Goal: Task Accomplishment & Management: Complete application form

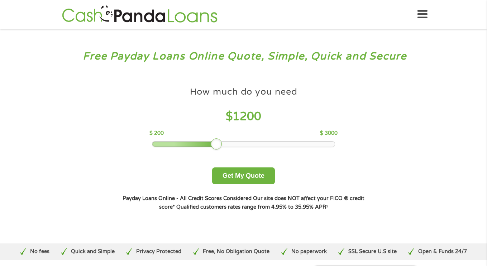
drag, startPoint x: 205, startPoint y: 141, endPoint x: 220, endPoint y: 140, distance: 15.1
click at [220, 140] on div at bounding box center [216, 143] width 11 height 11
click at [236, 177] on button "Get My Quote" at bounding box center [243, 175] width 63 height 17
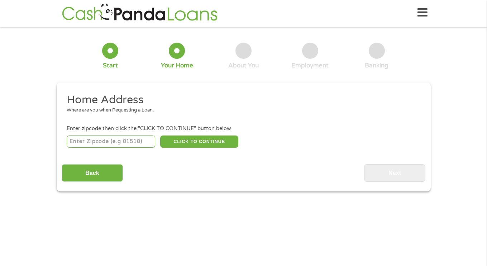
scroll to position [3, 3]
click at [106, 139] on input "number" at bounding box center [111, 141] width 89 height 12
type input "43232"
click at [189, 141] on button "CLICK TO CONTINUE" at bounding box center [199, 141] width 78 height 12
type input "43232"
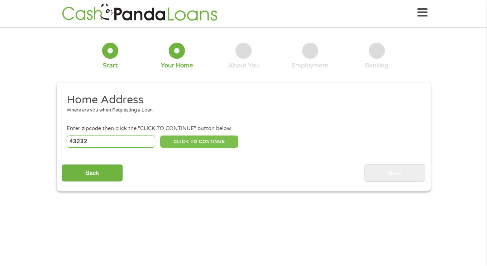
type input "Columbus"
select select "[US_STATE]"
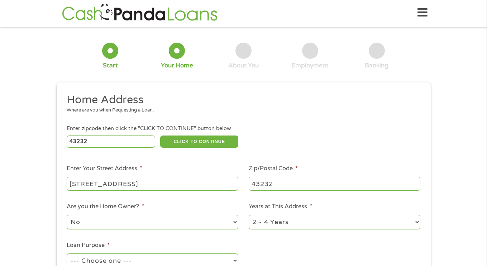
type input "[STREET_ADDRESS]"
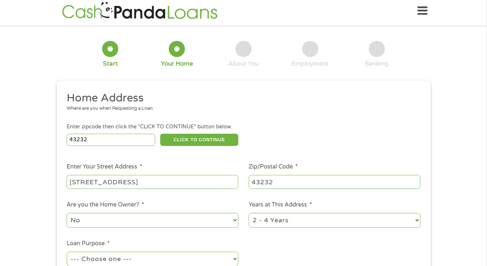
select select "shorttermcash"
click at [251, 246] on ul "Home Address Where are you when Requesting a Loan. Enter zipcode then click the…" at bounding box center [244, 186] width 364 height 191
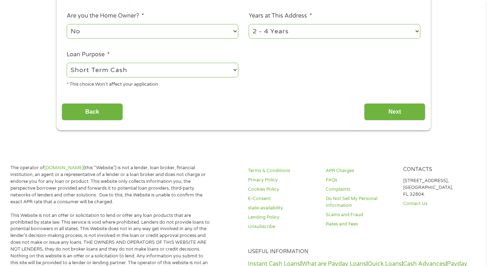
scroll to position [194, 0]
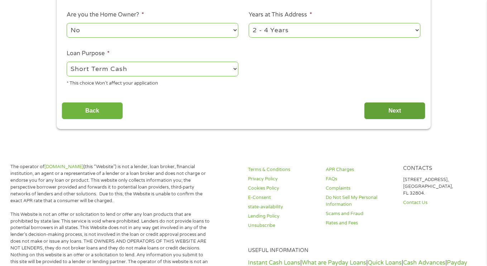
click at [406, 111] on input "Next" at bounding box center [394, 111] width 61 height 18
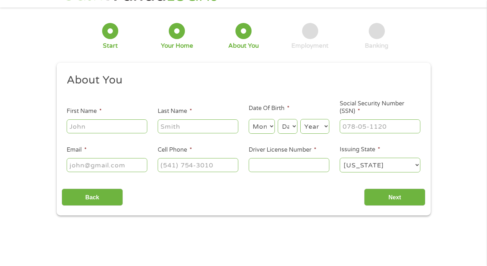
scroll to position [2, 0]
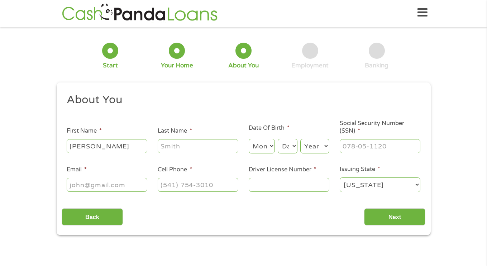
type input "[PERSON_NAME]"
select select "9"
select select "22"
select select "1978"
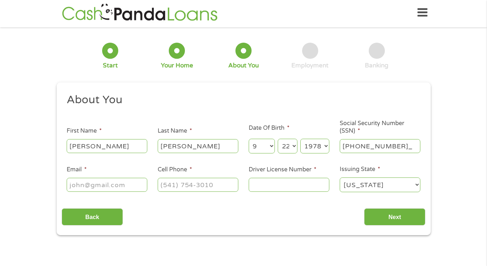
type input "179-66-7765"
type input "[EMAIL_ADDRESS][DOMAIN_NAME]"
type input "[PHONE_NUMBER]"
type input "TE486171"
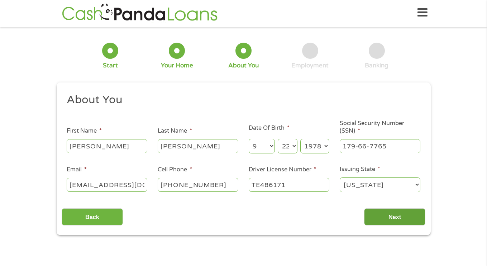
click at [393, 219] on input "Next" at bounding box center [394, 217] width 61 height 18
click at [398, 217] on input "Next" at bounding box center [394, 217] width 61 height 18
click at [454, 211] on div "1 Start 2 Your Home 3 About You 4 Employment 5 Banking 6 This field is hidden w…" at bounding box center [243, 133] width 487 height 203
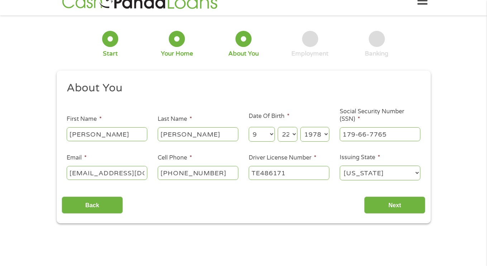
scroll to position [12, 0]
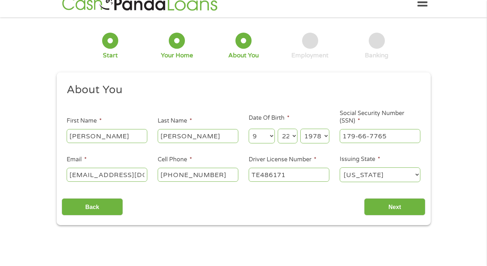
click at [106, 138] on input "[PERSON_NAME]" at bounding box center [107, 136] width 81 height 14
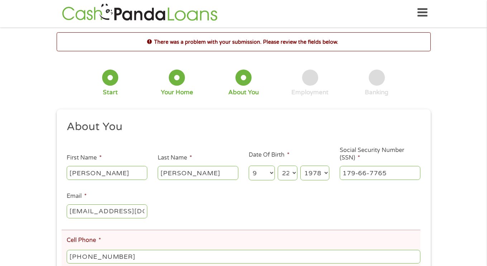
scroll to position [182, 0]
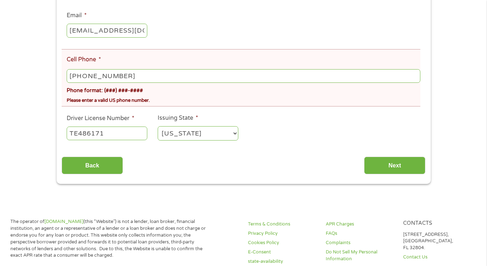
click at [130, 81] on input "[PHONE_NUMBER]" at bounding box center [243, 76] width 353 height 14
click at [399, 166] on input "Next" at bounding box center [394, 166] width 61 height 18
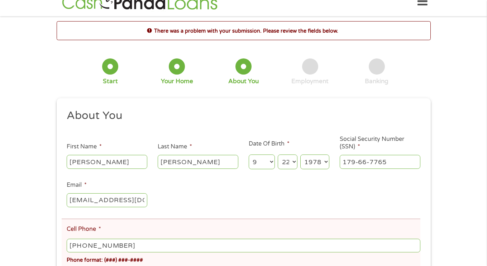
scroll to position [2, 0]
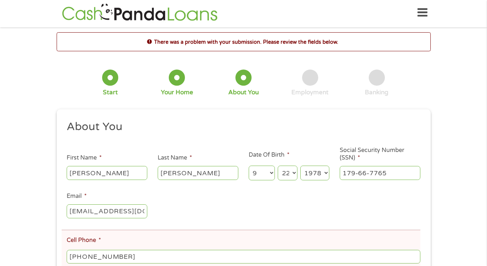
click at [225, 204] on ul "About You This field is hidden when viewing the form Title * --- Choose one ---…" at bounding box center [244, 224] width 364 height 208
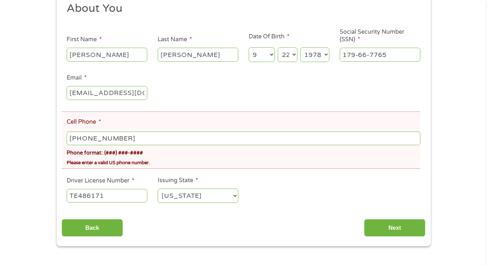
scroll to position [124, 0]
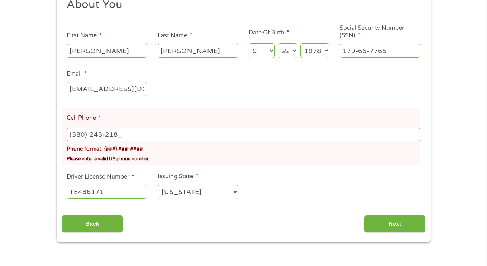
type input "[PHONE_NUMBER]"
click at [415, 133] on input "[PHONE_NUMBER]" at bounding box center [243, 135] width 353 height 14
click at [405, 226] on input "Next" at bounding box center [394, 224] width 61 height 18
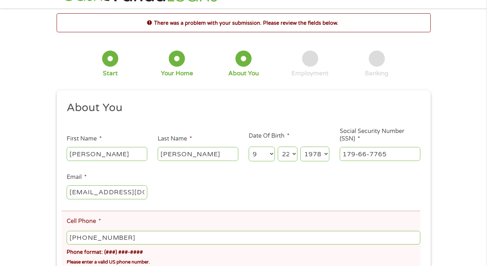
scroll to position [2, 0]
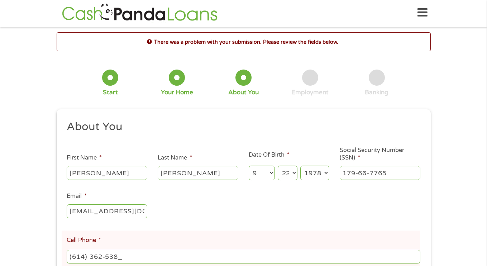
type input "[PHONE_NUMBER]"
click at [426, 240] on div "This field is hidden when viewing the form gclid Cj0KCQjw3OjGBhDYARIsADd-uX42_A…" at bounding box center [244, 236] width 374 height 255
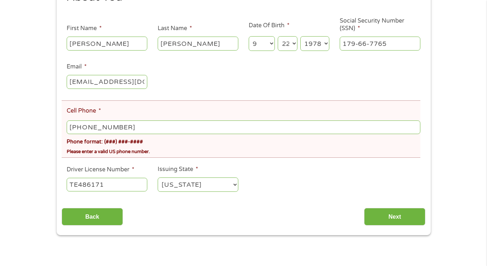
scroll to position [164, 0]
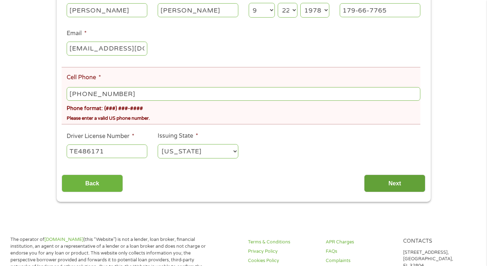
click at [404, 185] on input "Next" at bounding box center [394, 184] width 61 height 18
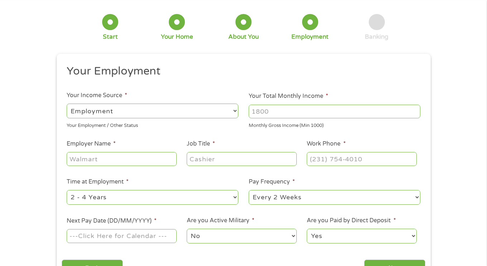
scroll to position [2, 0]
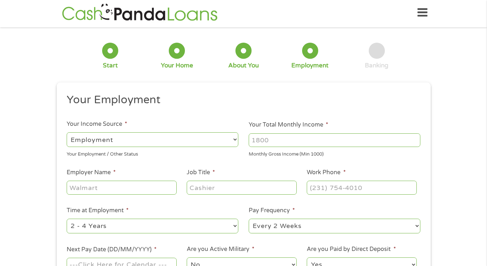
click at [304, 142] on input "Your Total Monthly Income *" at bounding box center [335, 140] width 172 height 14
type input "2300"
type input "JimmyJohns"
type input "[PHONE_NUMBER]"
type input "manager"
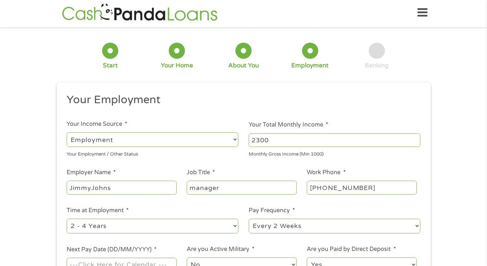
click at [420, 209] on li "Pay Frequency * --- Choose one --- Every 2 Weeks Every Week Monthly Semi-Monthly" at bounding box center [335, 220] width 182 height 28
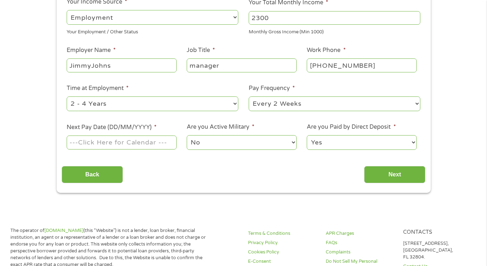
scroll to position [124, 0]
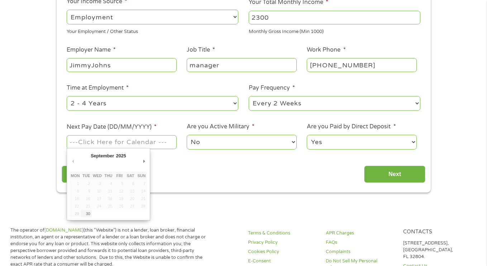
click at [137, 141] on input "Next Pay Date (DD/MM/YYYY) *" at bounding box center [122, 142] width 110 height 14
type input "[DATE]"
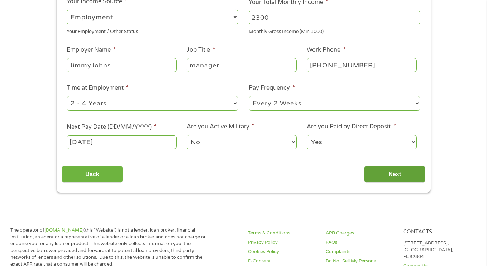
click at [380, 170] on input "Next" at bounding box center [394, 175] width 61 height 18
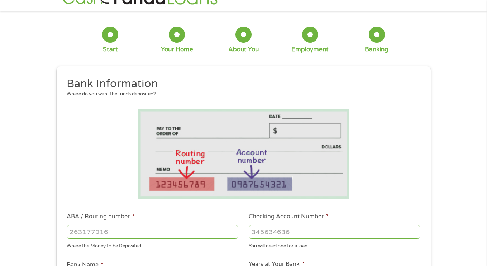
scroll to position [2, 0]
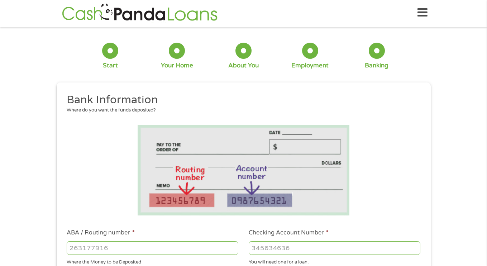
click at [148, 248] on input "ABA / Routing number *" at bounding box center [153, 248] width 172 height 14
type input "071214579"
type input "BANK OF AMERICA"
type input "071214579"
click at [276, 249] on input "Checking Account Number *" at bounding box center [335, 248] width 172 height 14
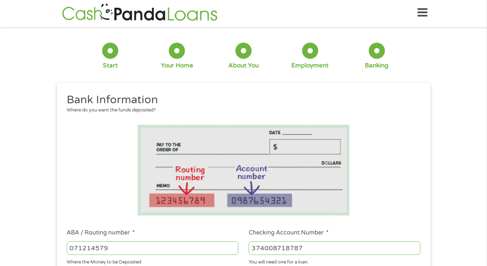
type input "374008718787"
click at [396, 212] on li at bounding box center [244, 170] width 364 height 91
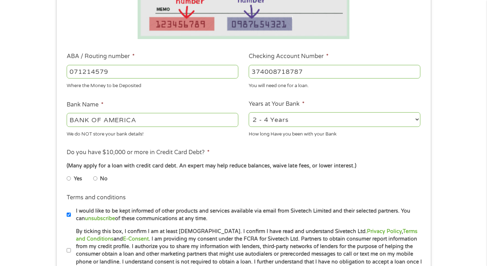
scroll to position [178, 0]
click at [97, 177] on li "No" at bounding box center [106, 178] width 26 height 14
click at [96, 176] on input "No" at bounding box center [95, 177] width 4 height 11
radio input "true"
click at [157, 181] on ul "Yes No" at bounding box center [152, 179] width 171 height 16
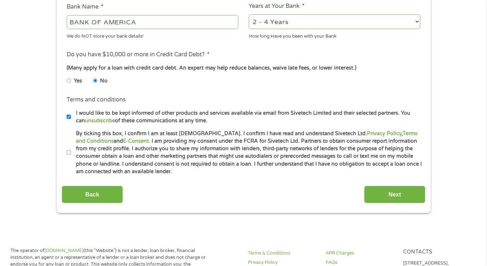
scroll to position [277, 0]
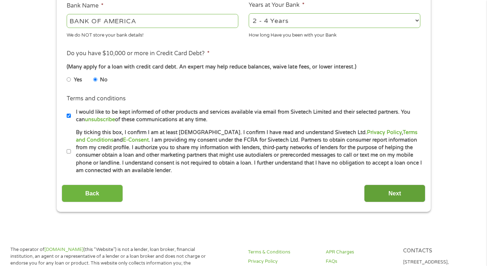
click at [388, 190] on input "Next" at bounding box center [394, 194] width 61 height 18
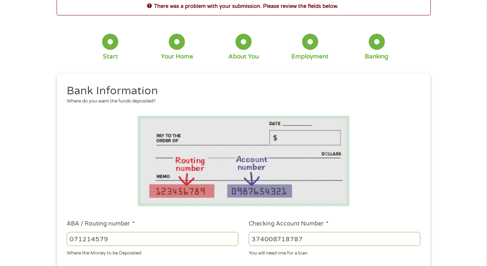
scroll to position [2, 0]
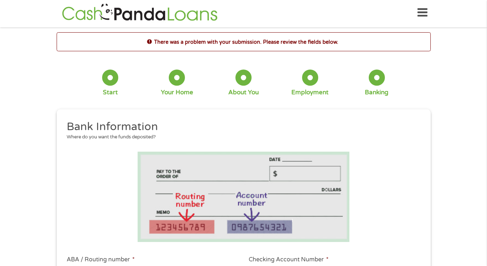
click at [386, 187] on li at bounding box center [244, 197] width 364 height 91
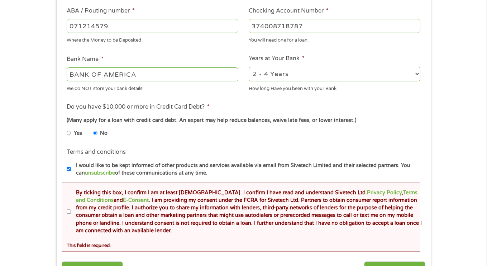
scroll to position [278, 0]
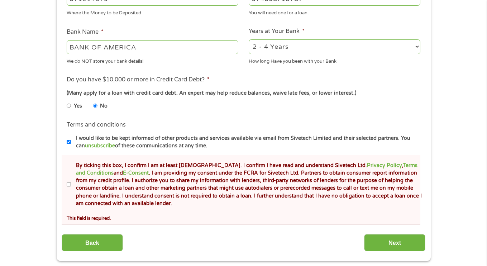
click at [69, 182] on input "By ticking this box, I confirm I am at least [DEMOGRAPHIC_DATA]. I confirm I ha…" at bounding box center [69, 184] width 4 height 11
checkbox input "true"
click at [402, 240] on input "Next" at bounding box center [394, 243] width 61 height 18
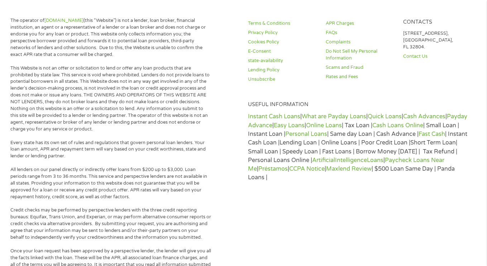
scroll to position [2, 0]
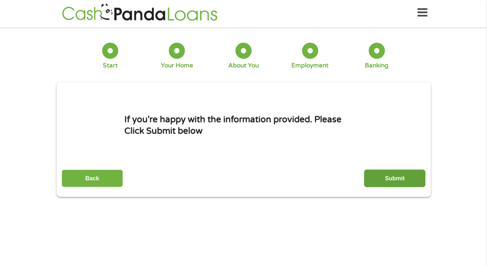
click at [388, 185] on input "Submit" at bounding box center [394, 178] width 61 height 18
